Goal: Task Accomplishment & Management: Use online tool/utility

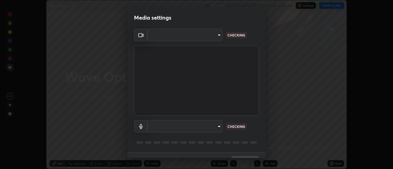
scroll to position [12, 0]
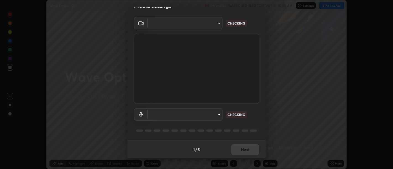
type input "d9b519daceb8a772394af6ea8e45353be5bbf62d8cb1cf3345c472de64055974"
type input "default"
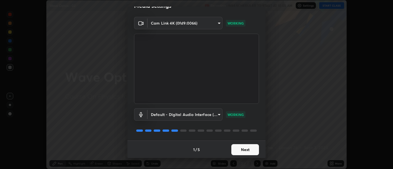
click at [243, 147] on button "Next" at bounding box center [245, 149] width 28 height 11
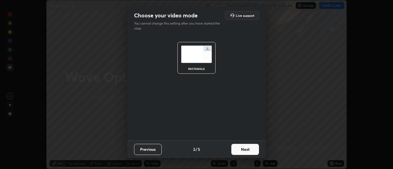
click at [249, 150] on button "Next" at bounding box center [245, 149] width 28 height 11
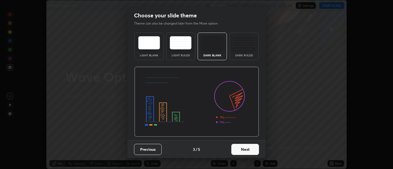
click at [251, 150] on button "Next" at bounding box center [245, 149] width 28 height 11
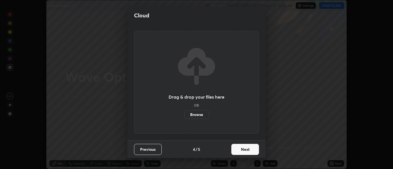
click at [253, 150] on button "Next" at bounding box center [245, 149] width 28 height 11
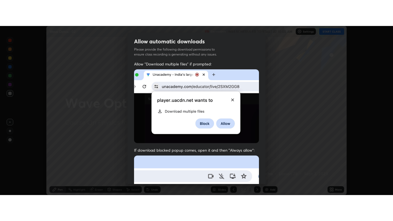
scroll to position [125, 0]
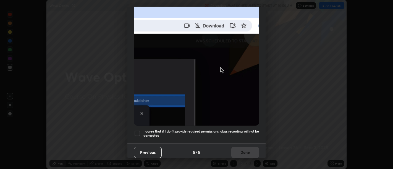
click at [244, 132] on h5 "I agree that if I don't provide required permissions, class recording will not …" at bounding box center [200, 133] width 115 height 9
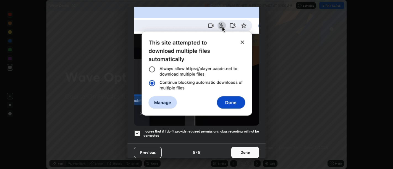
click at [248, 147] on button "Done" at bounding box center [245, 152] width 28 height 11
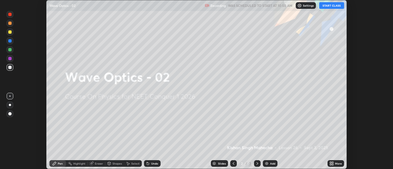
click at [331, 163] on icon at bounding box center [330, 162] width 1 height 1
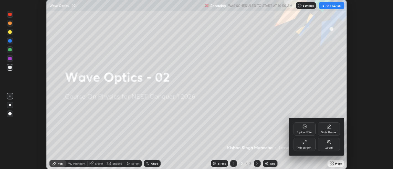
click at [307, 144] on div "Full screen" at bounding box center [304, 144] width 22 height 13
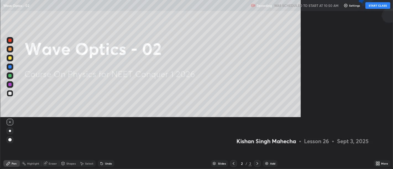
scroll to position [221, 393]
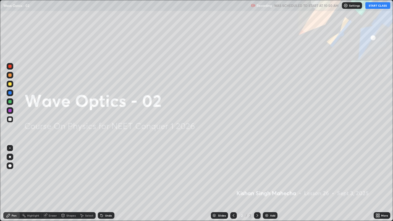
click at [375, 5] on button "START CLASS" at bounding box center [377, 5] width 25 height 7
click at [267, 169] on img at bounding box center [266, 215] width 4 height 4
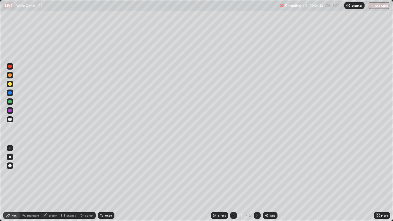
click at [103, 169] on div "Undo" at bounding box center [106, 215] width 17 height 7
click at [104, 169] on div "Undo" at bounding box center [106, 215] width 17 height 7
click at [105, 169] on div "Undo" at bounding box center [106, 215] width 17 height 7
click at [105, 169] on div "Undo" at bounding box center [108, 215] width 7 height 3
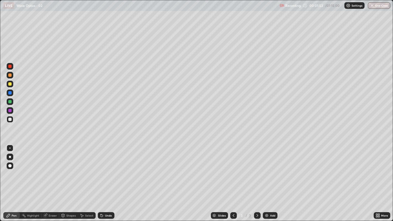
click at [104, 169] on div "Undo" at bounding box center [106, 215] width 17 height 7
click at [105, 169] on div "Undo" at bounding box center [108, 215] width 7 height 3
click at [11, 67] on div at bounding box center [9, 66] width 3 height 3
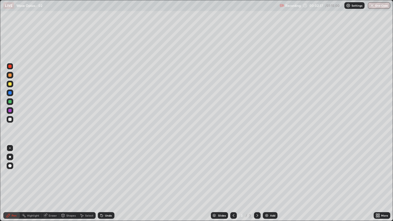
click at [103, 169] on div "Undo" at bounding box center [106, 215] width 17 height 7
click at [107, 169] on div "Undo" at bounding box center [108, 215] width 7 height 3
click at [105, 169] on div "Undo" at bounding box center [108, 215] width 7 height 3
click at [9, 119] on div at bounding box center [9, 119] width 3 height 3
click at [105, 169] on div "Undo" at bounding box center [108, 215] width 7 height 3
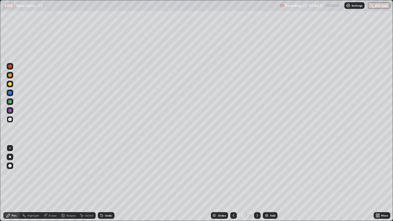
click at [104, 169] on div "Undo" at bounding box center [106, 215] width 17 height 7
click at [87, 169] on div "Select" at bounding box center [89, 215] width 8 height 3
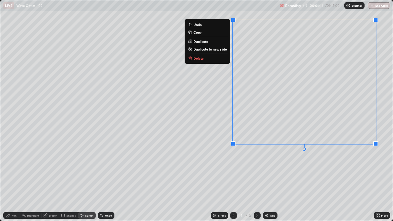
click at [198, 58] on p "Delete" at bounding box center [198, 58] width 10 height 4
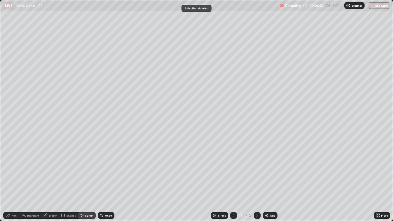
click at [12, 169] on div "Pen" at bounding box center [14, 215] width 5 height 3
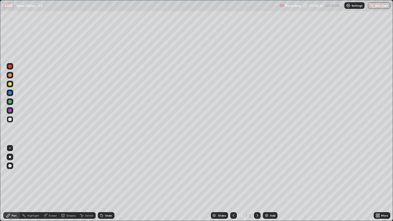
click at [105, 169] on div "Undo" at bounding box center [108, 215] width 7 height 3
click at [9, 76] on div at bounding box center [9, 74] width 3 height 3
click at [101, 169] on icon at bounding box center [102, 216] width 2 height 2
click at [103, 169] on icon at bounding box center [101, 215] width 4 height 4
click at [104, 169] on div "Undo" at bounding box center [106, 215] width 17 height 7
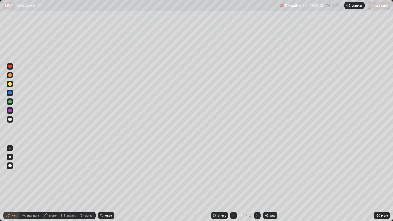
click at [101, 169] on icon at bounding box center [101, 214] width 1 height 1
click at [9, 102] on div at bounding box center [9, 101] width 3 height 3
click at [106, 169] on div "Undo" at bounding box center [108, 215] width 7 height 3
click at [270, 169] on div "Add" at bounding box center [272, 215] width 5 height 3
click at [103, 169] on icon at bounding box center [101, 215] width 4 height 4
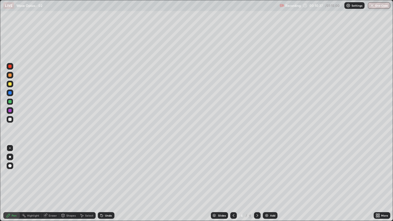
click at [50, 169] on div "Eraser" at bounding box center [53, 215] width 8 height 3
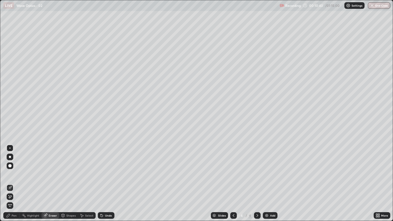
click at [12, 169] on div "Pen" at bounding box center [14, 215] width 5 height 3
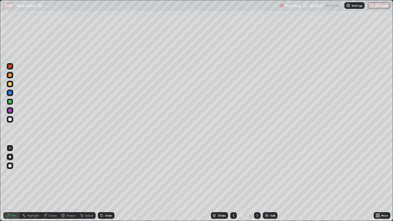
click at [107, 169] on div "Undo" at bounding box center [108, 215] width 7 height 3
click at [104, 169] on div "Undo" at bounding box center [106, 215] width 17 height 7
click at [107, 169] on div "Undo" at bounding box center [106, 215] width 17 height 7
click at [232, 169] on icon at bounding box center [233, 215] width 4 height 4
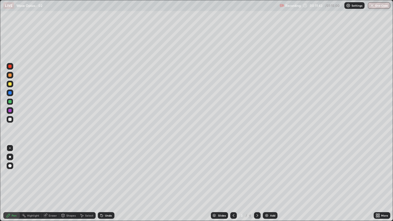
click at [256, 169] on icon at bounding box center [257, 215] width 4 height 4
click at [267, 169] on img at bounding box center [266, 215] width 4 height 4
click at [9, 119] on div at bounding box center [9, 119] width 3 height 3
click at [106, 169] on div "Undo" at bounding box center [106, 215] width 17 height 7
click at [9, 101] on div at bounding box center [9, 101] width 3 height 3
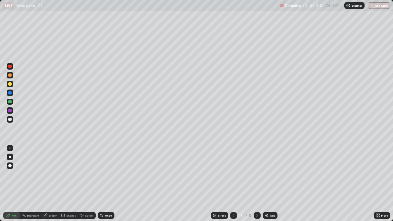
click at [107, 169] on div "Undo" at bounding box center [108, 215] width 7 height 3
click at [108, 169] on div "Undo" at bounding box center [108, 215] width 7 height 3
click at [109, 169] on div "Undo" at bounding box center [108, 215] width 7 height 3
click at [9, 82] on div at bounding box center [9, 83] width 3 height 3
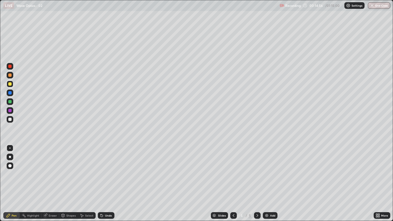
click at [108, 169] on div "Undo" at bounding box center [108, 215] width 7 height 3
click at [106, 169] on div "Undo" at bounding box center [108, 215] width 7 height 3
click at [266, 169] on img at bounding box center [266, 215] width 4 height 4
click at [10, 120] on div at bounding box center [9, 119] width 3 height 3
click at [106, 169] on div "Undo" at bounding box center [108, 215] width 7 height 3
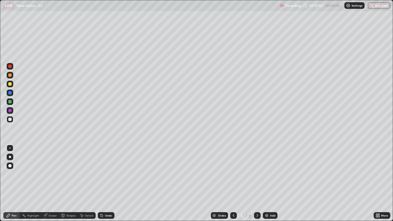
click at [106, 169] on div "Undo" at bounding box center [108, 215] width 7 height 3
click at [108, 169] on div "Undo" at bounding box center [108, 215] width 7 height 3
click at [105, 169] on div "Undo" at bounding box center [108, 215] width 7 height 3
click at [10, 101] on div at bounding box center [9, 101] width 3 height 3
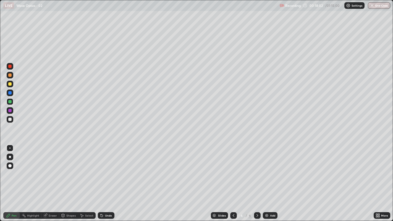
click at [10, 118] on div at bounding box center [9, 119] width 3 height 3
click at [107, 169] on div "Undo" at bounding box center [108, 215] width 7 height 3
click at [101, 169] on icon at bounding box center [102, 216] width 2 height 2
click at [104, 169] on div "Undo" at bounding box center [106, 215] width 17 height 7
click at [108, 169] on div "Undo" at bounding box center [108, 215] width 7 height 3
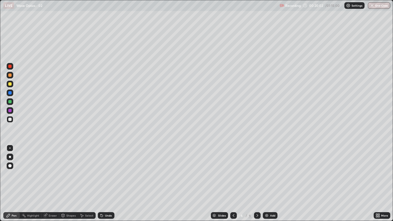
click at [106, 169] on div "Undo" at bounding box center [106, 215] width 17 height 7
click at [105, 169] on div "Undo" at bounding box center [106, 215] width 17 height 7
click at [233, 169] on icon at bounding box center [234, 215] width 2 height 3
click at [233, 169] on icon at bounding box center [233, 215] width 4 height 4
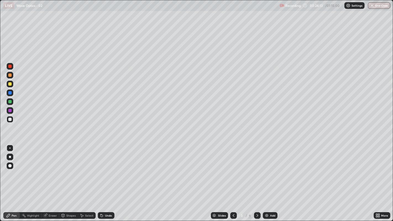
click at [256, 169] on icon at bounding box center [257, 215] width 4 height 4
click at [256, 169] on icon at bounding box center [257, 215] width 2 height 3
click at [257, 169] on icon at bounding box center [257, 215] width 4 height 4
click at [267, 169] on img at bounding box center [266, 215] width 4 height 4
click at [106, 169] on div "Undo" at bounding box center [108, 215] width 7 height 3
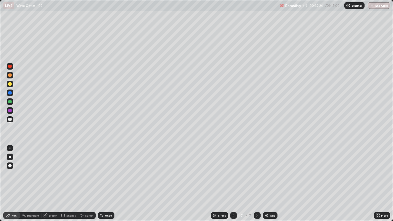
click at [105, 169] on div "Undo" at bounding box center [108, 215] width 7 height 3
click at [101, 169] on icon at bounding box center [102, 216] width 2 height 2
click at [102, 169] on icon at bounding box center [102, 216] width 2 height 2
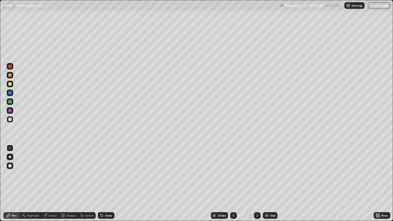
click at [102, 169] on icon at bounding box center [102, 216] width 2 height 2
click at [105, 169] on div "Undo" at bounding box center [108, 215] width 7 height 3
click at [11, 83] on div at bounding box center [9, 83] width 3 height 3
click at [101, 169] on icon at bounding box center [102, 216] width 2 height 2
click at [105, 169] on div "Undo" at bounding box center [106, 215] width 17 height 7
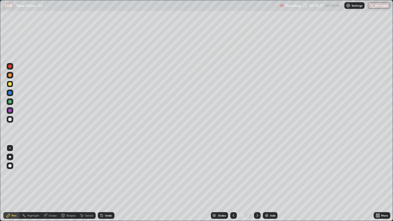
click at [107, 169] on div "Undo" at bounding box center [106, 215] width 17 height 7
click at [108, 169] on div "Undo" at bounding box center [106, 215] width 17 height 7
click at [109, 169] on div "Undo" at bounding box center [105, 215] width 19 height 11
click at [106, 169] on div "Undo" at bounding box center [106, 215] width 17 height 7
click at [9, 67] on div at bounding box center [9, 66] width 3 height 3
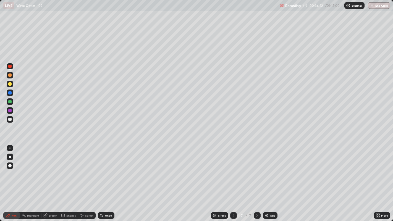
click at [7, 120] on div at bounding box center [10, 119] width 7 height 7
click at [105, 169] on div "Undo" at bounding box center [108, 215] width 7 height 3
click at [106, 169] on div "Undo" at bounding box center [108, 215] width 7 height 3
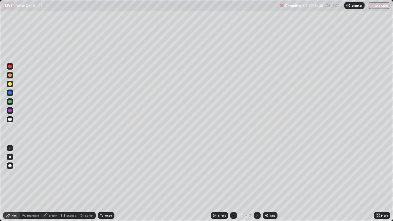
click at [106, 169] on div "Undo" at bounding box center [108, 215] width 7 height 3
click at [101, 169] on icon at bounding box center [102, 216] width 2 height 2
click at [270, 169] on div "Add" at bounding box center [272, 215] width 5 height 3
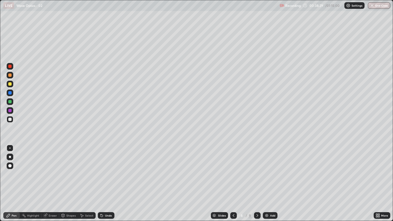
click at [233, 169] on icon at bounding box center [233, 215] width 4 height 4
click at [268, 169] on div "Add" at bounding box center [270, 215] width 15 height 7
click at [233, 169] on icon at bounding box center [233, 215] width 4 height 4
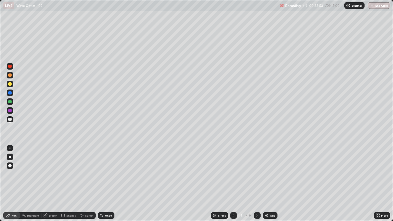
click at [232, 169] on icon at bounding box center [233, 215] width 4 height 4
click at [256, 169] on icon at bounding box center [257, 215] width 4 height 4
click at [257, 169] on icon at bounding box center [257, 215] width 2 height 3
click at [257, 169] on icon at bounding box center [257, 215] width 4 height 4
click at [257, 169] on icon at bounding box center [257, 215] width 2 height 3
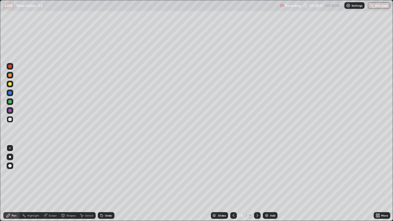
click at [256, 169] on icon at bounding box center [257, 215] width 4 height 4
click at [10, 75] on div at bounding box center [9, 74] width 3 height 3
click at [51, 169] on div "Eraser" at bounding box center [53, 215] width 8 height 3
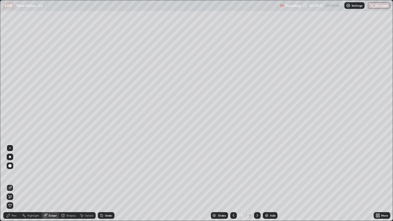
click at [10, 169] on div "Pen" at bounding box center [11, 215] width 17 height 7
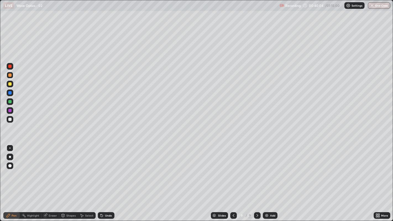
click at [8, 83] on div at bounding box center [10, 84] width 7 height 7
click at [46, 169] on icon at bounding box center [45, 216] width 4 height 4
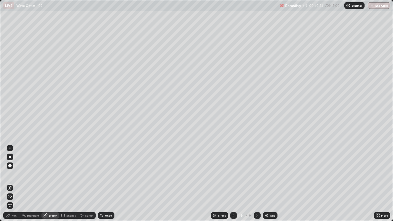
click at [9, 169] on span "Erase all" at bounding box center [10, 205] width 6 height 3
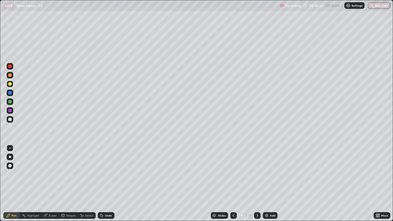
click at [232, 169] on icon at bounding box center [233, 215] width 4 height 4
click at [233, 169] on icon at bounding box center [233, 215] width 4 height 4
click at [10, 118] on div at bounding box center [9, 119] width 3 height 3
click at [9, 101] on div at bounding box center [9, 101] width 3 height 3
click at [104, 169] on div "Undo" at bounding box center [106, 215] width 17 height 7
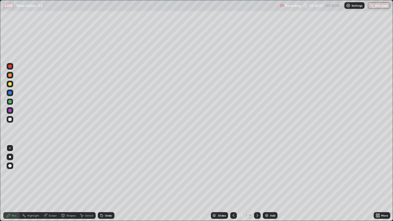
click at [10, 119] on div at bounding box center [9, 119] width 3 height 3
click at [106, 169] on div "Undo" at bounding box center [106, 215] width 17 height 7
click at [108, 169] on div "Undo" at bounding box center [108, 215] width 7 height 3
click at [110, 169] on div "Undo" at bounding box center [108, 215] width 7 height 3
click at [106, 169] on div "Undo" at bounding box center [108, 215] width 7 height 3
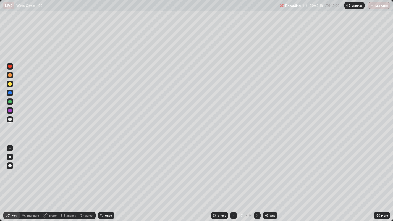
click at [104, 169] on div "Undo" at bounding box center [106, 215] width 17 height 7
click at [118, 169] on div "Slides 7 / 9 Add" at bounding box center [243, 215] width 259 height 11
click at [103, 169] on icon at bounding box center [101, 215] width 4 height 4
click at [101, 169] on icon at bounding box center [102, 216] width 2 height 2
click at [105, 169] on div "Undo" at bounding box center [108, 215] width 7 height 3
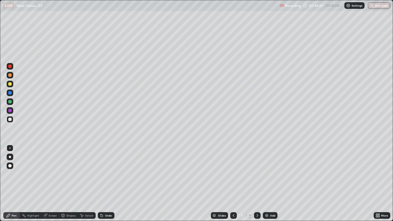
click at [10, 102] on div at bounding box center [9, 101] width 3 height 3
click at [105, 169] on div "Undo" at bounding box center [108, 215] width 7 height 3
click at [10, 111] on div at bounding box center [9, 110] width 3 height 3
click at [100, 169] on icon at bounding box center [101, 215] width 4 height 4
click at [101, 169] on icon at bounding box center [101, 214] width 1 height 1
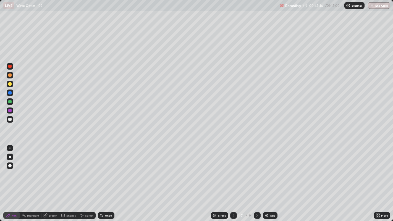
click at [101, 169] on icon at bounding box center [102, 216] width 2 height 2
click at [11, 83] on div at bounding box center [9, 83] width 3 height 3
click at [271, 169] on div "Add" at bounding box center [272, 215] width 5 height 3
click at [233, 169] on icon at bounding box center [233, 215] width 4 height 4
click at [256, 169] on icon at bounding box center [257, 215] width 4 height 4
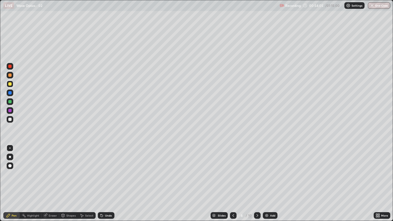
click at [107, 169] on div "Undo" at bounding box center [106, 215] width 17 height 7
click at [11, 119] on div at bounding box center [9, 119] width 3 height 3
click at [233, 169] on icon at bounding box center [233, 215] width 4 height 4
click at [257, 169] on icon at bounding box center [257, 215] width 4 height 4
click at [105, 169] on div "Undo" at bounding box center [108, 215] width 7 height 3
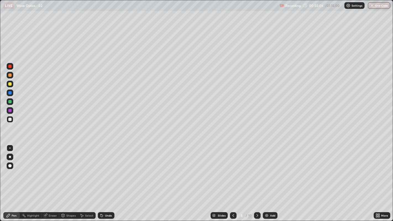
click at [106, 169] on div "Undo" at bounding box center [106, 215] width 17 height 7
click at [9, 122] on div at bounding box center [10, 119] width 7 height 7
click at [105, 169] on div "Undo" at bounding box center [108, 215] width 7 height 3
click at [11, 83] on div at bounding box center [9, 83] width 3 height 3
click at [103, 169] on div "Undo" at bounding box center [106, 215] width 17 height 7
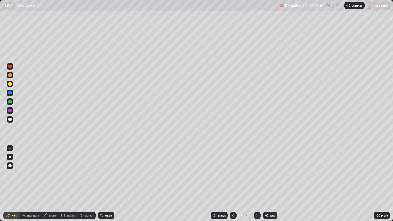
click at [105, 169] on div "Undo" at bounding box center [108, 215] width 7 height 3
click at [11, 119] on div at bounding box center [9, 119] width 3 height 3
click at [257, 169] on icon at bounding box center [257, 215] width 4 height 4
click at [105, 169] on div "Undo" at bounding box center [108, 215] width 7 height 3
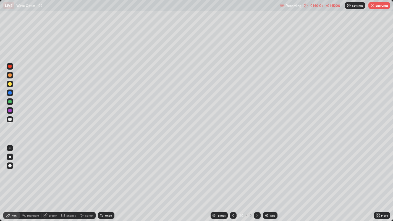
click at [105, 169] on div "Undo" at bounding box center [106, 215] width 17 height 7
click at [11, 66] on div at bounding box center [9, 66] width 3 height 3
click at [265, 169] on img at bounding box center [266, 215] width 4 height 4
click at [10, 119] on div at bounding box center [9, 119] width 3 height 3
click at [104, 169] on div "Undo" at bounding box center [106, 215] width 17 height 7
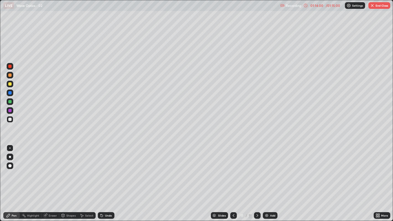
click at [10, 66] on div at bounding box center [9, 66] width 3 height 3
click at [106, 169] on div "Undo" at bounding box center [108, 215] width 7 height 3
click at [105, 169] on div "Undo" at bounding box center [108, 215] width 7 height 3
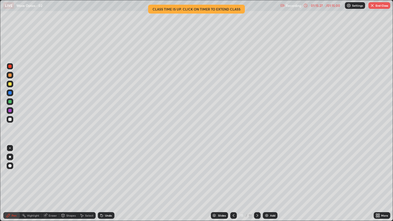
click at [377, 4] on button "End Class" at bounding box center [379, 5] width 22 height 7
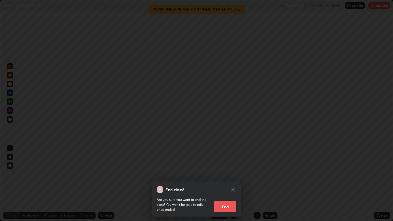
click at [227, 169] on button "End" at bounding box center [225, 206] width 22 height 11
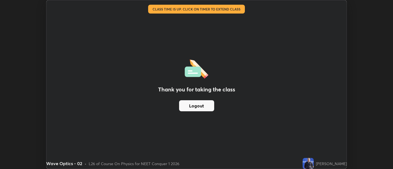
scroll to position [27454, 27230]
